Goal: Transaction & Acquisition: Purchase product/service

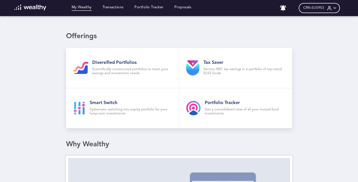
click at [337, 9] on icon at bounding box center [334, 8] width 5 height 5
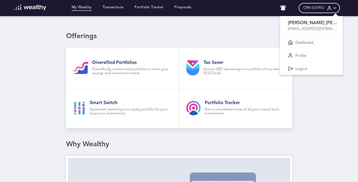
click at [316, 81] on div at bounding box center [179, 91] width 358 height 182
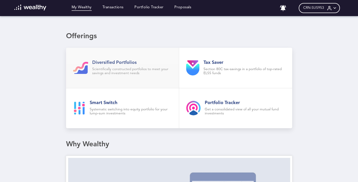
click at [113, 62] on h2 "Diversified Portfolios" at bounding box center [132, 63] width 80 height 6
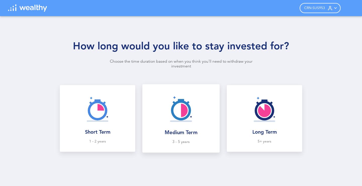
click at [179, 126] on div at bounding box center [180, 108] width 69 height 41
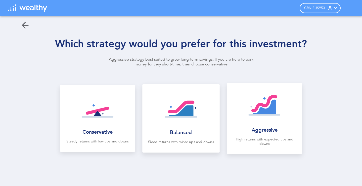
click at [188, 113] on img at bounding box center [180, 108] width 33 height 33
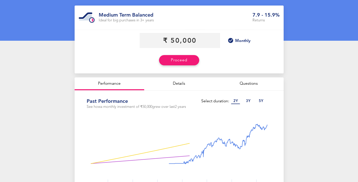
scroll to position [50, 0]
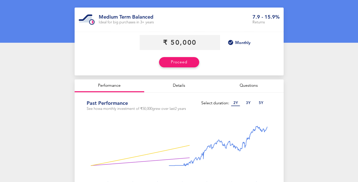
click at [183, 85] on div "Details" at bounding box center [179, 85] width 70 height 13
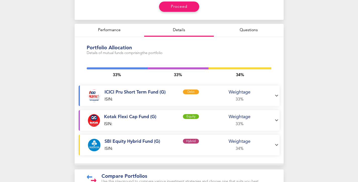
scroll to position [35, 0]
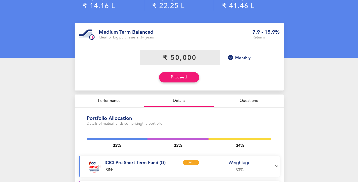
drag, startPoint x: 198, startPoint y: 52, endPoint x: 161, endPoint y: 50, distance: 37.5
click at [163, 51] on input "currency" at bounding box center [180, 57] width 80 height 15
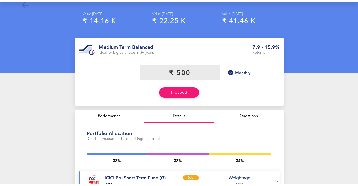
scroll to position [0, 0]
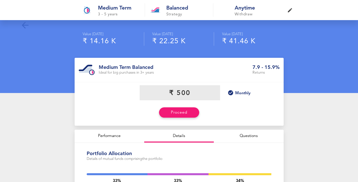
type input "₹ 500"
click at [125, 98] on div "Monthly" at bounding box center [179, 92] width 209 height 21
click at [233, 91] on icon at bounding box center [230, 93] width 6 height 6
click at [179, 114] on button "Proceed" at bounding box center [179, 112] width 40 height 10
